Goal: Communication & Community: Answer question/provide support

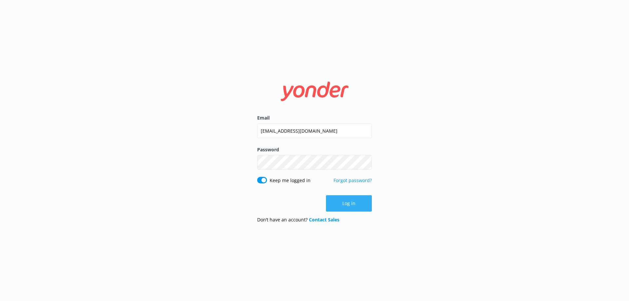
click at [354, 204] on button "Log in" at bounding box center [349, 203] width 46 height 16
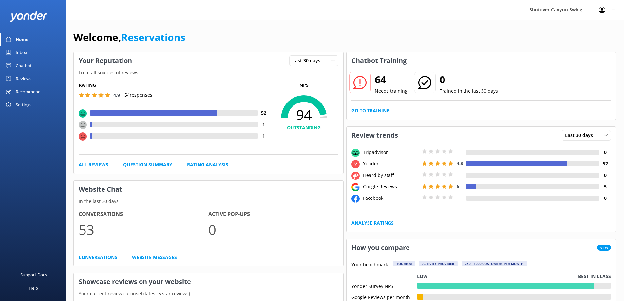
click at [36, 78] on link "Reviews" at bounding box center [33, 78] width 66 height 13
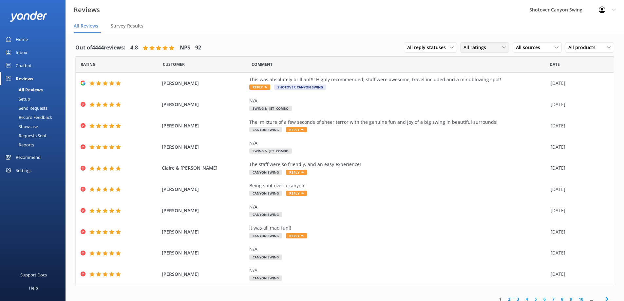
click at [479, 51] on div "All ratings All ratings Promoters Passives Detractors" at bounding box center [485, 47] width 49 height 10
click at [478, 48] on span "All ratings" at bounding box center [477, 47] width 27 height 7
click at [547, 44] on div "All sources" at bounding box center [538, 47] width 46 height 7
click at [540, 125] on div "Google reviews" at bounding box center [541, 127] width 38 height 7
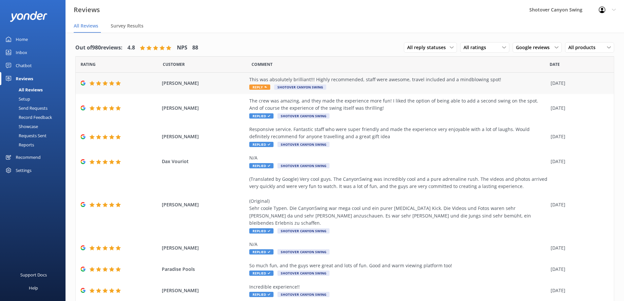
click at [386, 88] on div "This was absolutely brilliant!!! Highly recommended, staff were awesome, travel…" at bounding box center [398, 83] width 298 height 15
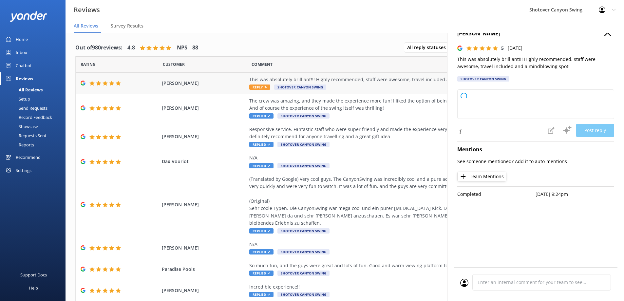
type textarea "Thank you so much for your wonderful feedback! We're thrilled you had a brillia…"
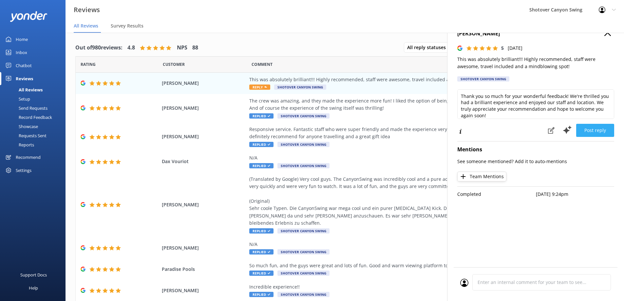
click at [599, 130] on button "Post reply" at bounding box center [596, 130] width 38 height 13
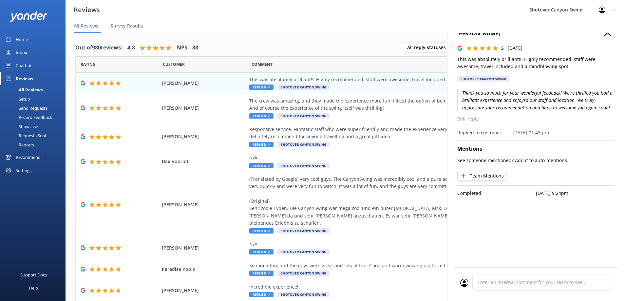
click at [608, 34] on icon "button" at bounding box center [608, 32] width 7 height 7
